Goal: Find specific page/section: Find specific page/section

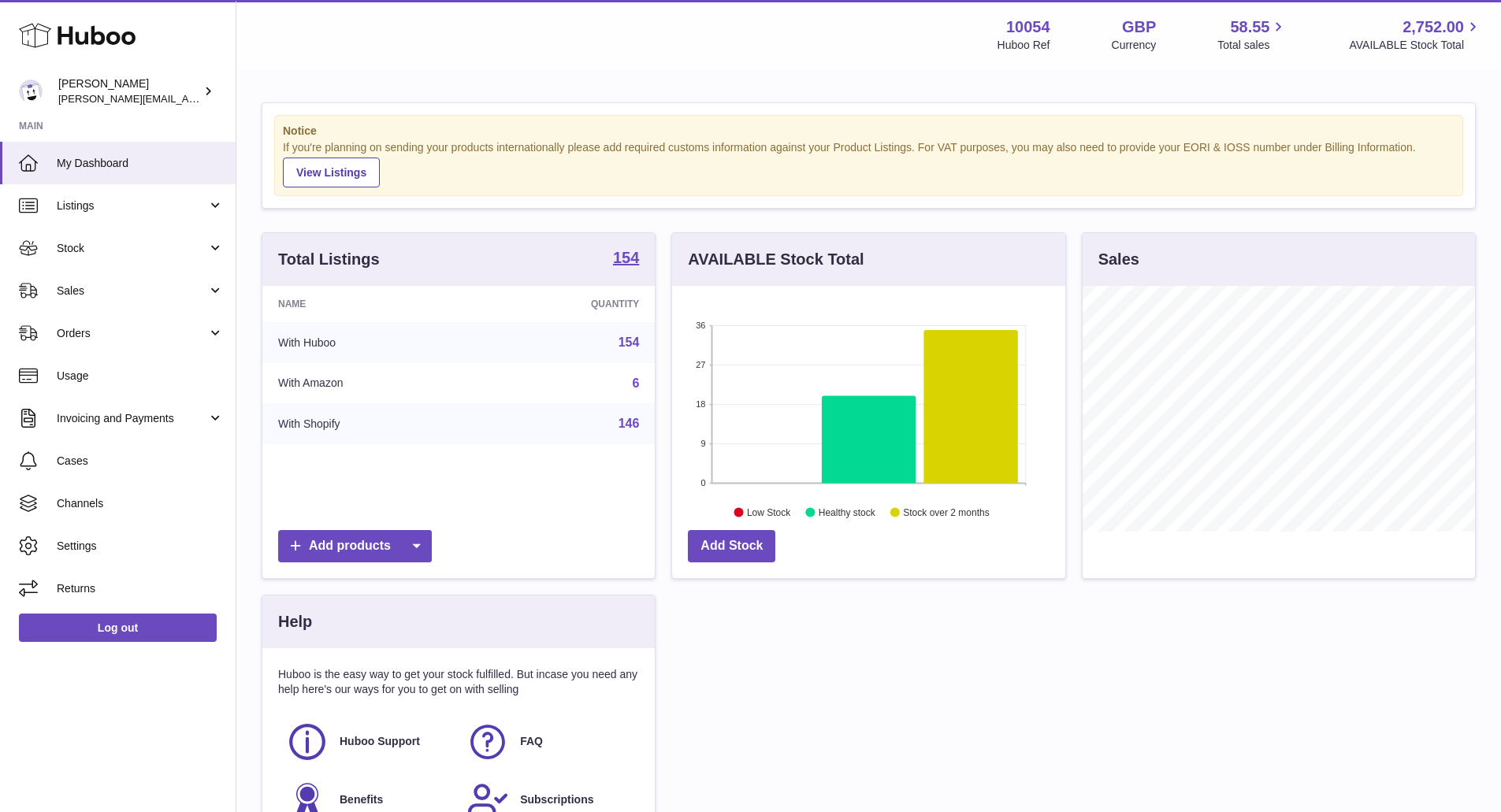
scroll to position [246, 393]
click at [146, 288] on span "Sales" at bounding box center [132, 291] width 150 height 15
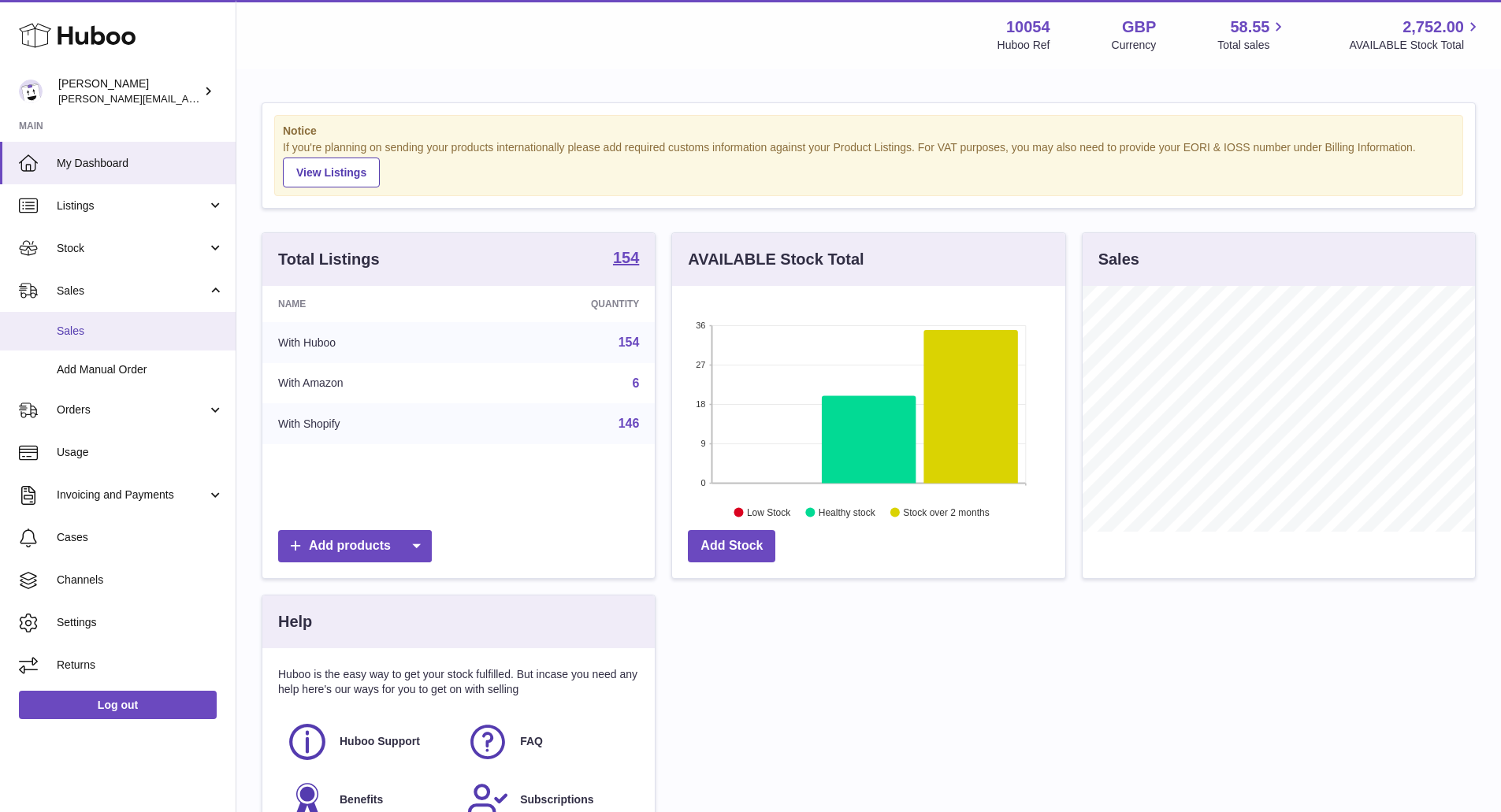
click at [157, 338] on span "Sales" at bounding box center [140, 331] width 167 height 15
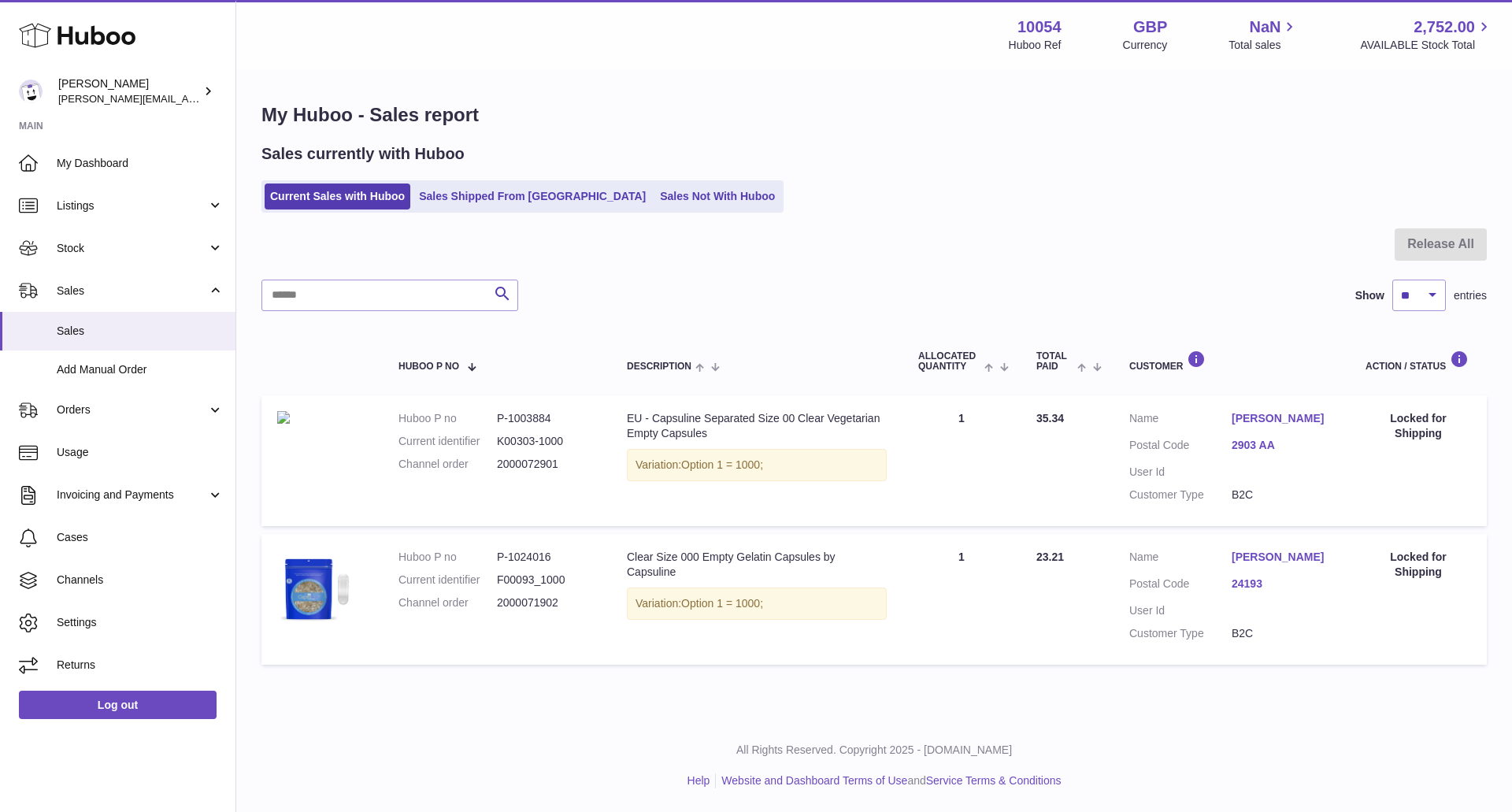
click at [655, 200] on link "Sales Not With Huboo" at bounding box center [717, 196] width 126 height 26
